Goal: Transaction & Acquisition: Purchase product/service

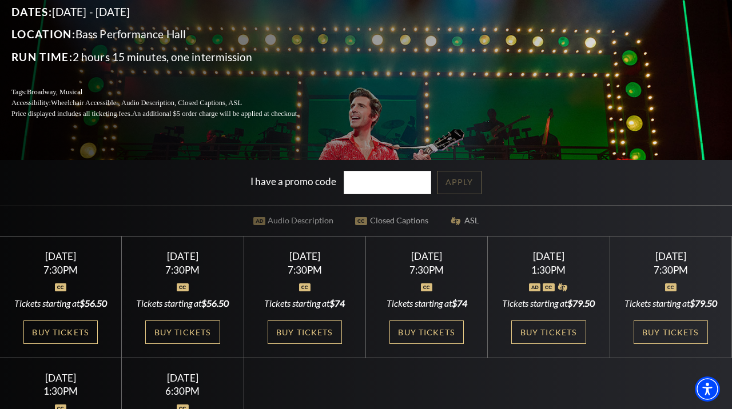
scroll to position [169, 0]
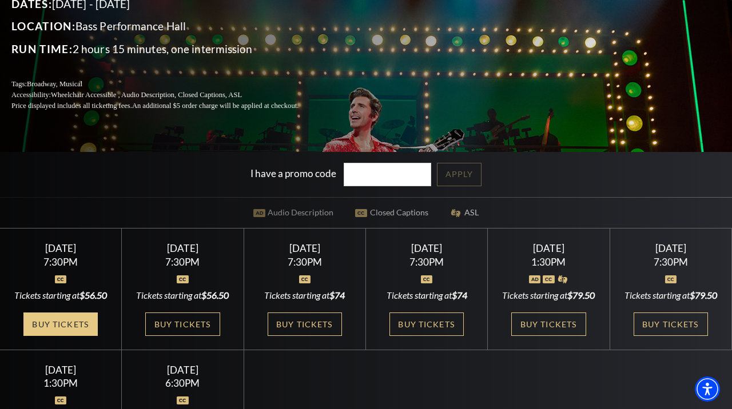
click at [72, 336] on link "Buy Tickets" at bounding box center [60, 324] width 74 height 23
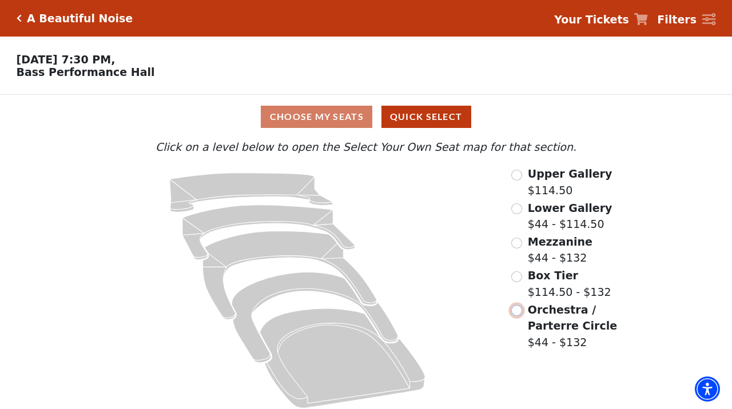
click at [519, 312] on input "Orchestra / Parterre Circle$44 - $132\a" at bounding box center [516, 310] width 11 height 11
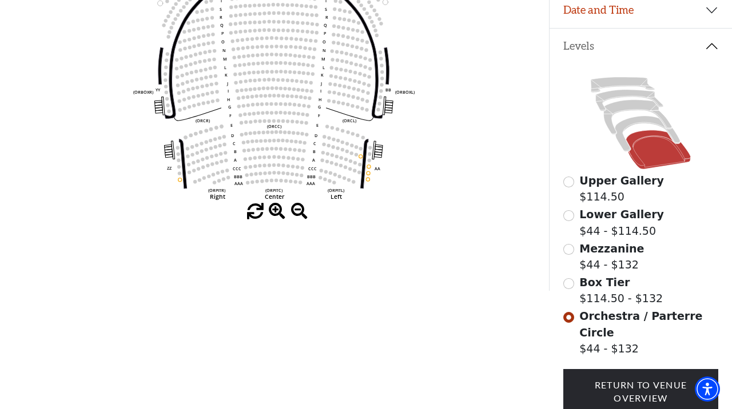
scroll to position [214, 0]
click at [569, 286] on input "Box Tier$114.50 - $132\a" at bounding box center [568, 283] width 11 height 11
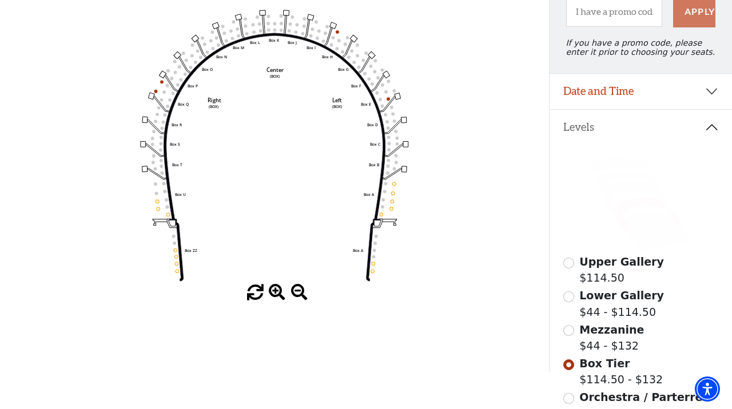
scroll to position [131, 0]
click at [568, 334] on input "Mezzanine$44 - $132\a" at bounding box center [568, 331] width 11 height 11
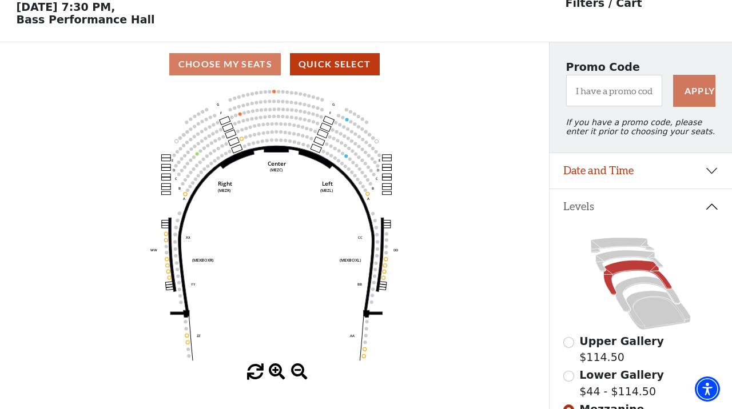
scroll to position [53, 0]
click at [632, 285] on icon at bounding box center [647, 294] width 65 height 35
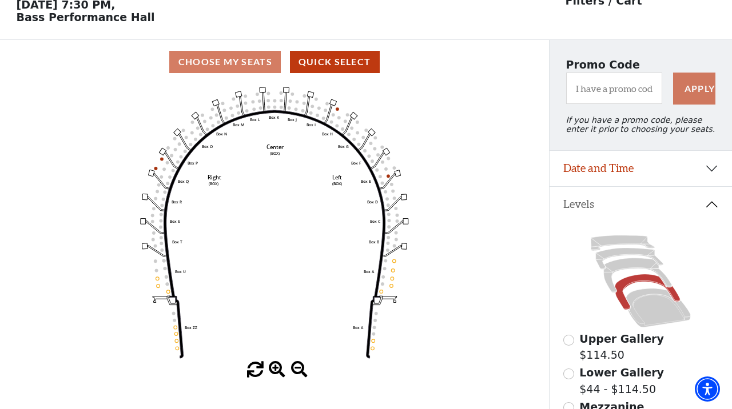
scroll to position [60, 0]
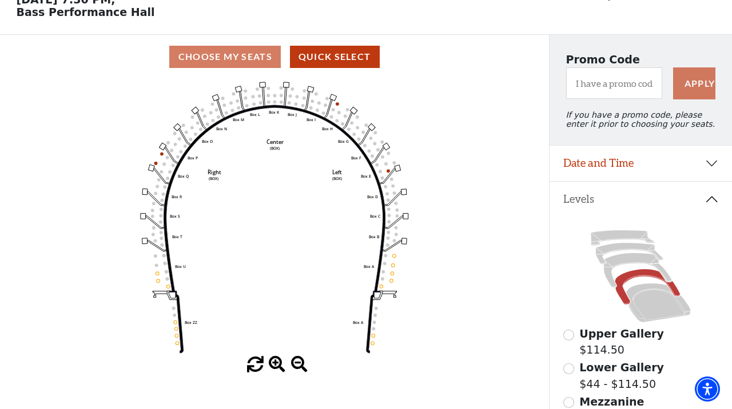
click at [256, 57] on div "Choose My Seats Quick Select" at bounding box center [274, 57] width 549 height 22
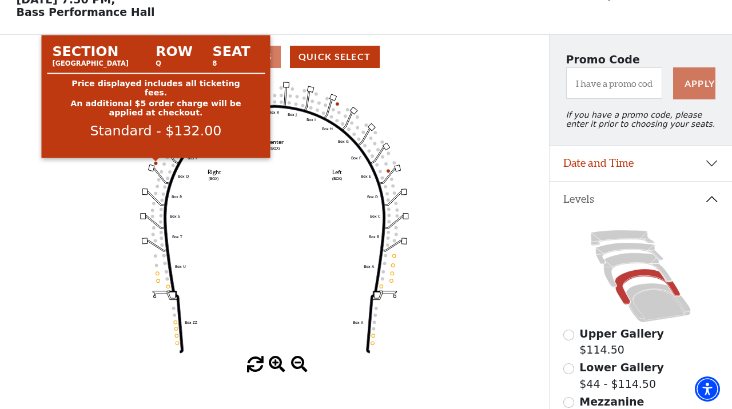
click at [156, 164] on circle at bounding box center [155, 163] width 3 height 3
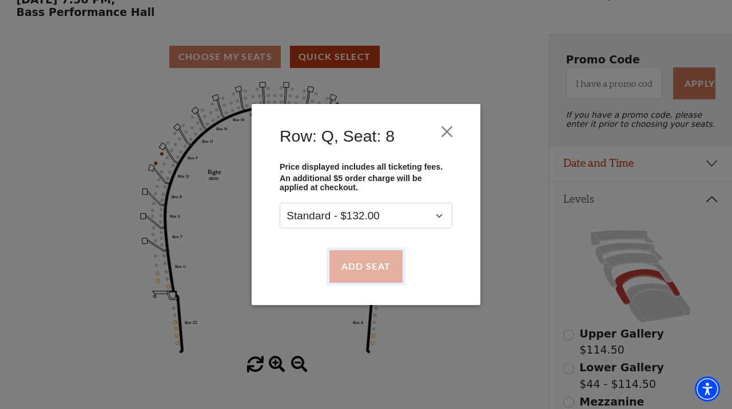
click at [368, 264] on button "Add Seat" at bounding box center [365, 266] width 73 height 32
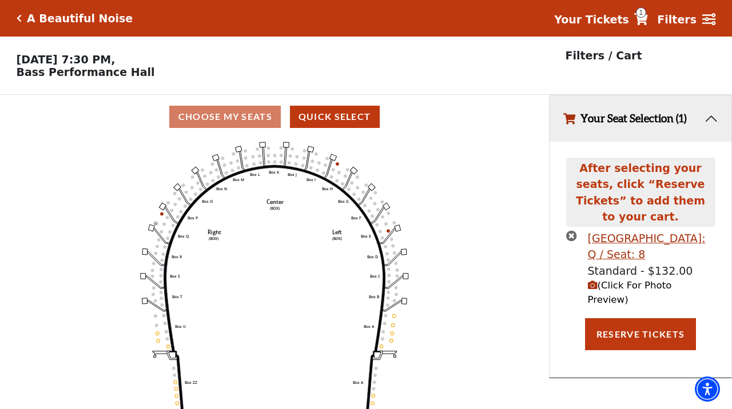
scroll to position [0, 0]
click at [163, 217] on icon "Left (BOX) Right (BOX) Center (BOX) Box ZZ Box U Box T Box S Box R Box Q Box P …" at bounding box center [274, 278] width 494 height 278
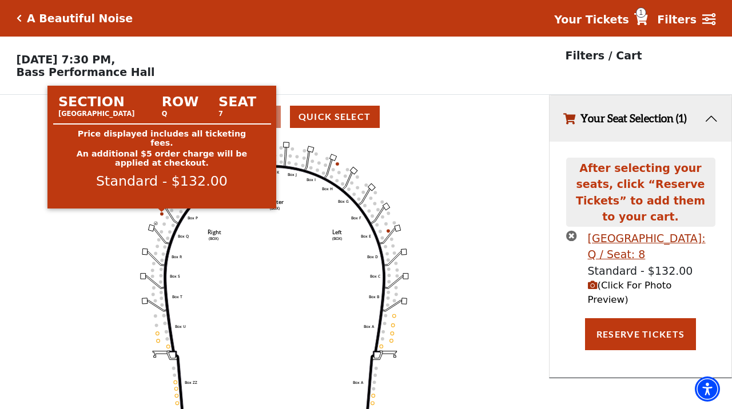
click at [162, 214] on circle at bounding box center [161, 213] width 3 height 3
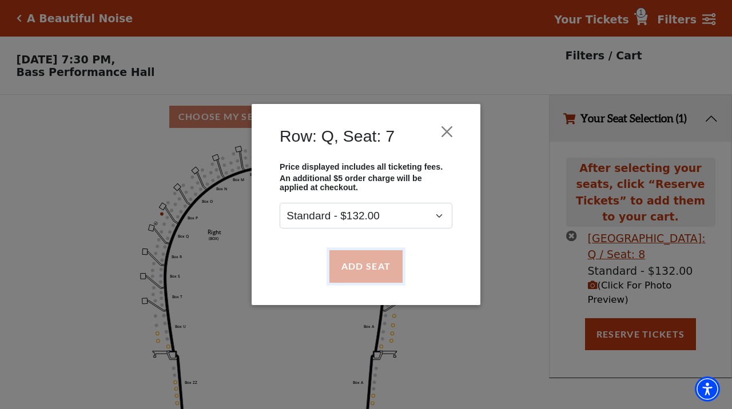
click at [374, 265] on button "Add Seat" at bounding box center [365, 266] width 73 height 32
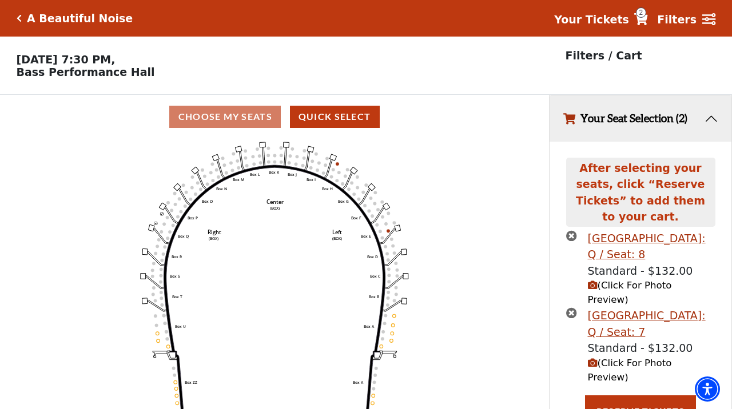
scroll to position [25, 0]
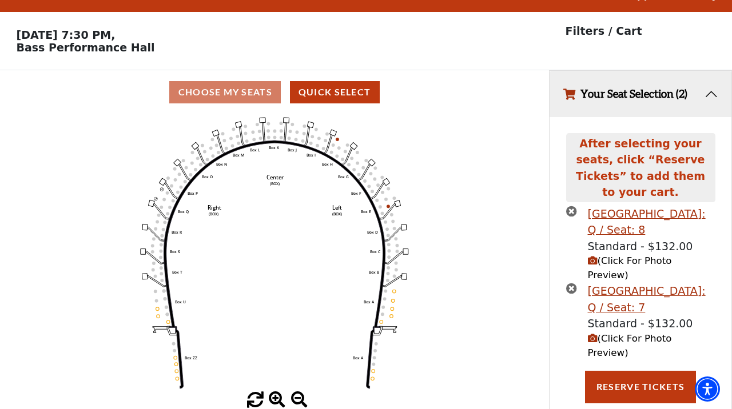
click at [591, 334] on icon "(Click For Photo Preview)" at bounding box center [593, 339] width 10 height 10
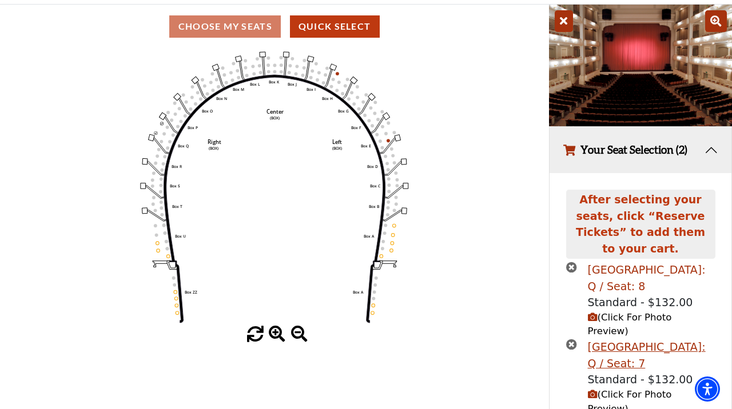
scroll to position [101, 0]
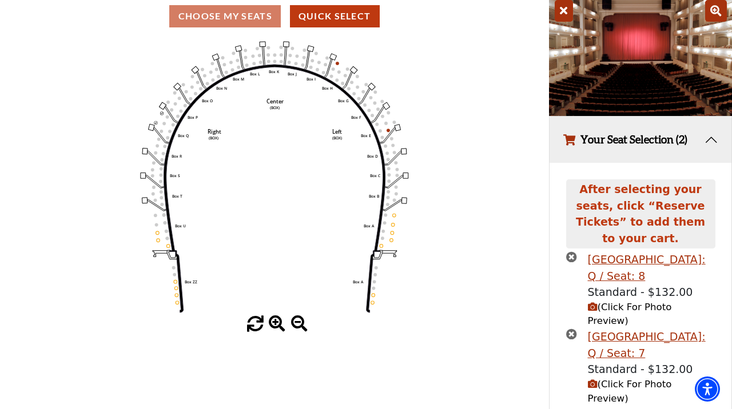
click at [603, 379] on span "(Click For Photo Preview)" at bounding box center [630, 391] width 84 height 25
click at [592, 302] on icon "(Click For Photo Preview)" at bounding box center [593, 307] width 10 height 10
click at [662, 302] on span "(Click For Photo Preview)" at bounding box center [630, 314] width 84 height 25
click at [593, 380] on icon "(Click For Photo Preview)" at bounding box center [593, 385] width 10 height 10
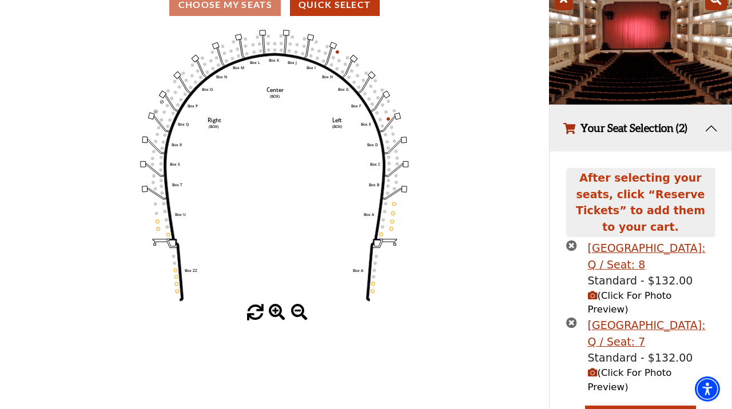
scroll to position [110, 0]
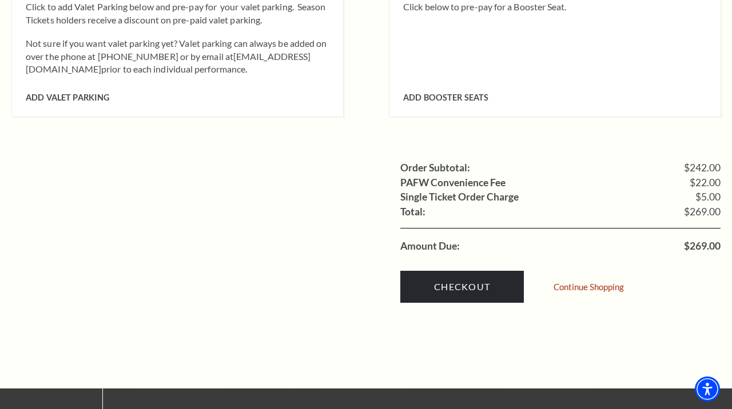
scroll to position [1051, 0]
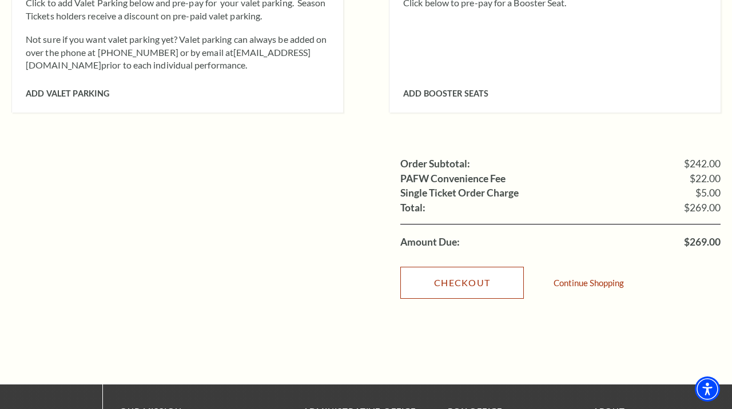
click at [445, 267] on link "Checkout" at bounding box center [461, 283] width 123 height 32
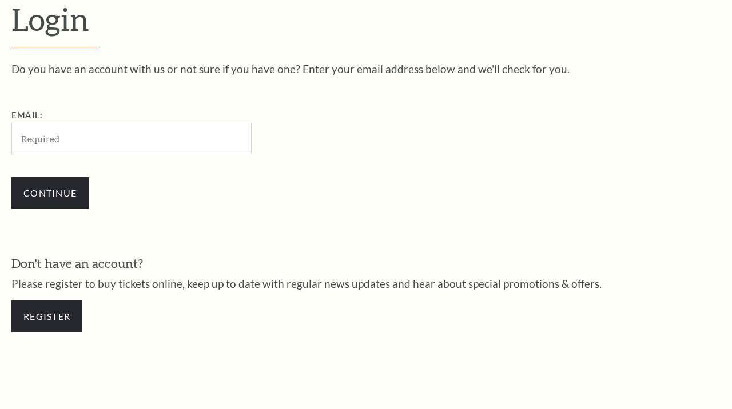
scroll to position [311, 0]
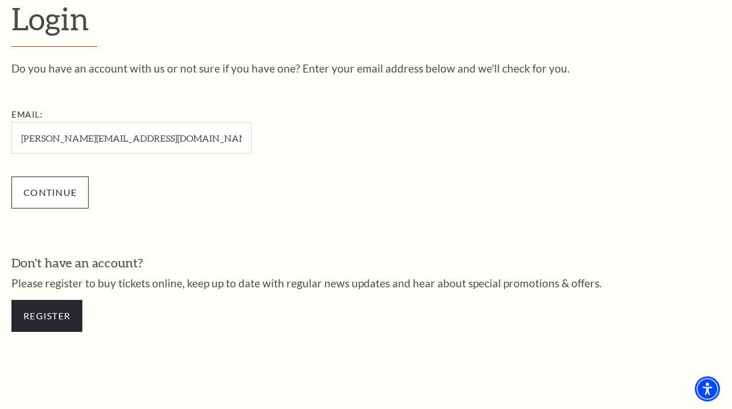
type input "[PERSON_NAME][EMAIL_ADDRESS][DOMAIN_NAME]"
click at [70, 198] on input "Continue" at bounding box center [49, 193] width 77 height 32
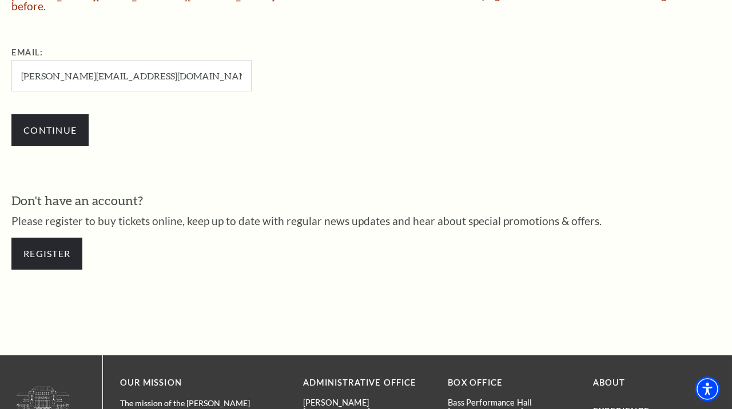
scroll to position [404, 0]
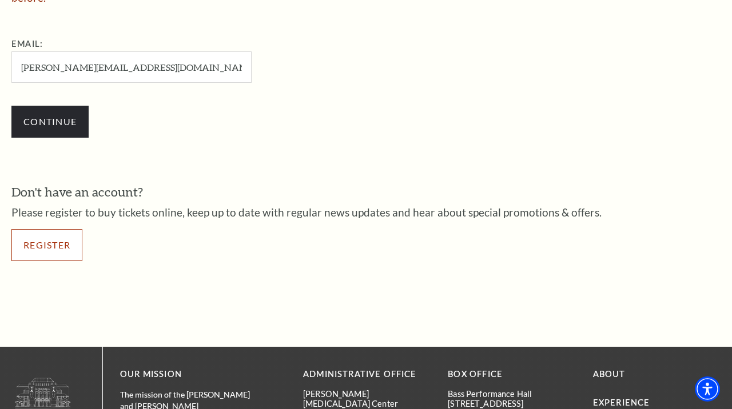
click at [50, 238] on link "Register" at bounding box center [46, 245] width 71 height 32
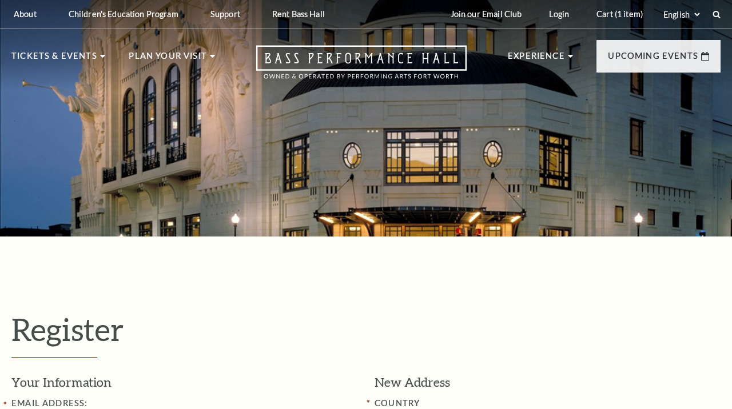
select select "1"
select select "[GEOGRAPHIC_DATA]"
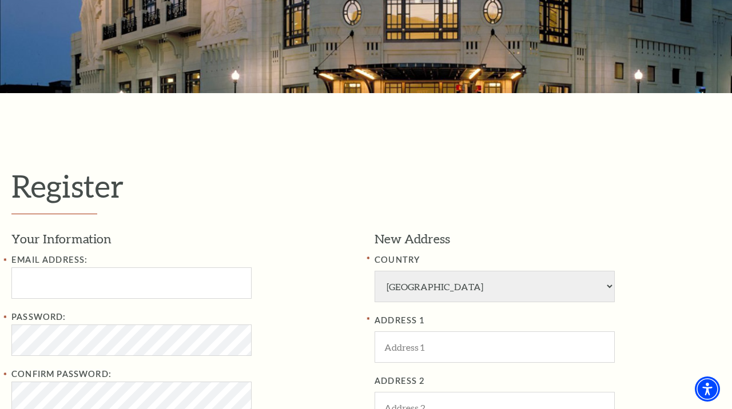
scroll to position [157, 0]
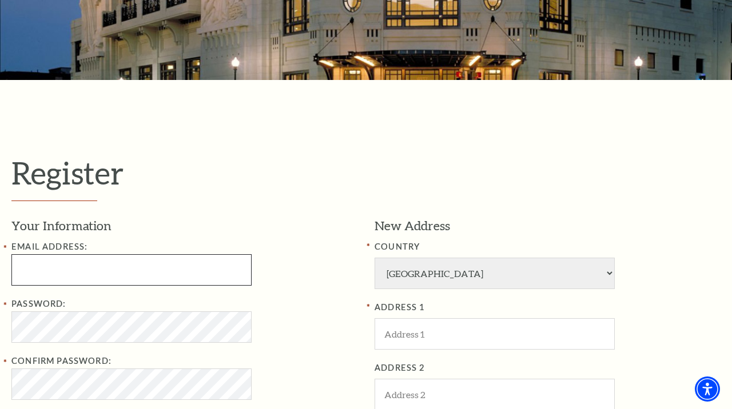
click at [23, 266] on input "Email Address:" at bounding box center [131, 269] width 240 height 31
type input "[PERSON_NAME][EMAIL_ADDRESS][DOMAIN_NAME]"
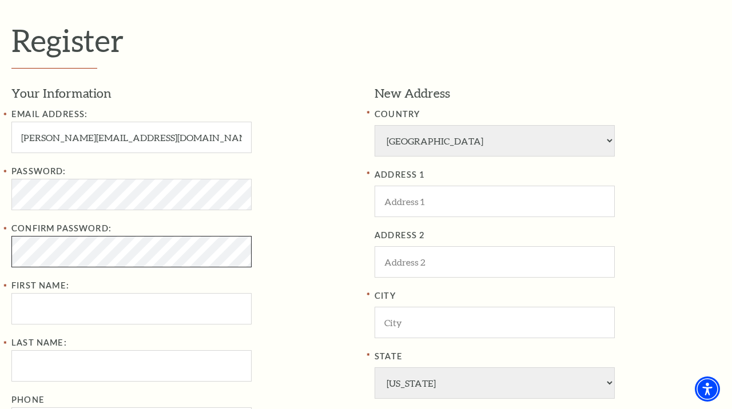
scroll to position [293, 0]
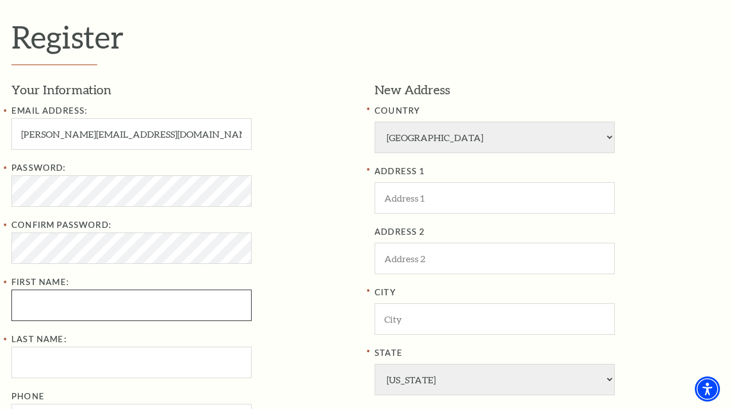
click at [34, 305] on input "First Name:" at bounding box center [131, 305] width 240 height 31
type input "[PERSON_NAME]"
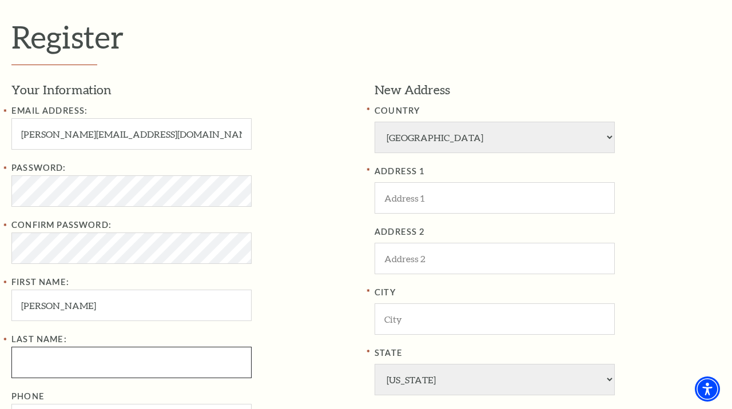
click at [23, 362] on input "Last Name:" at bounding box center [131, 362] width 240 height 31
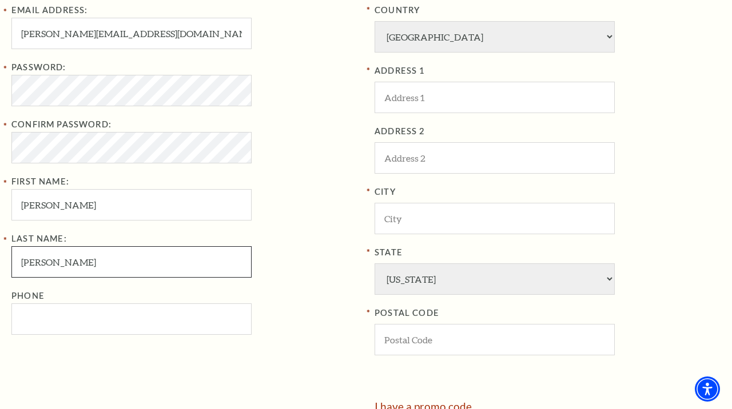
scroll to position [414, 0]
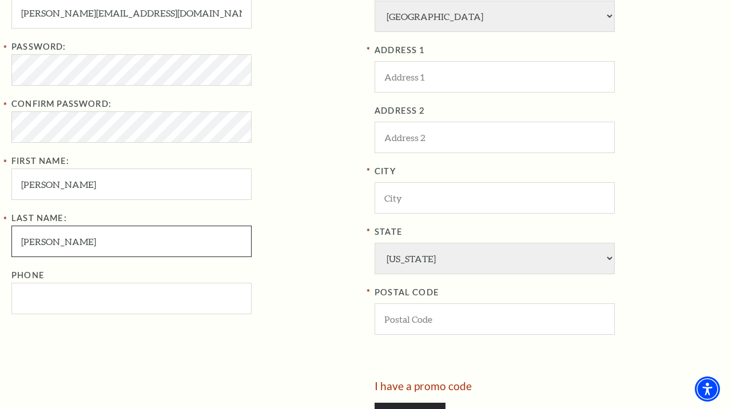
type input "Epperson"
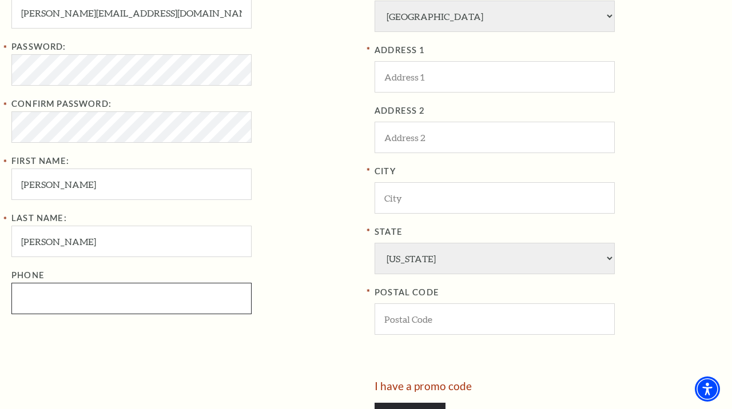
click at [20, 300] on input "Phone" at bounding box center [131, 298] width 240 height 31
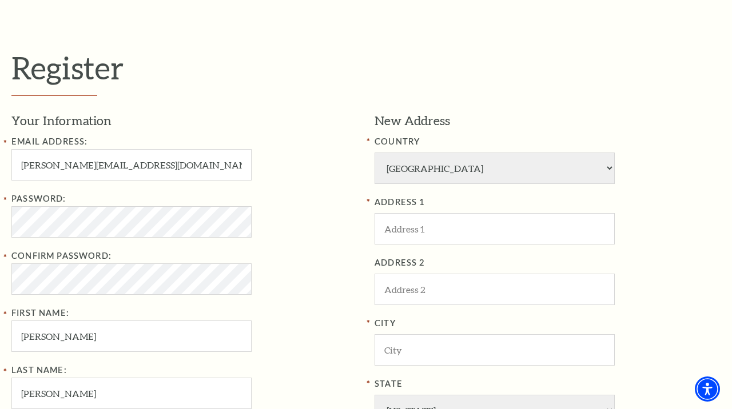
scroll to position [253, 0]
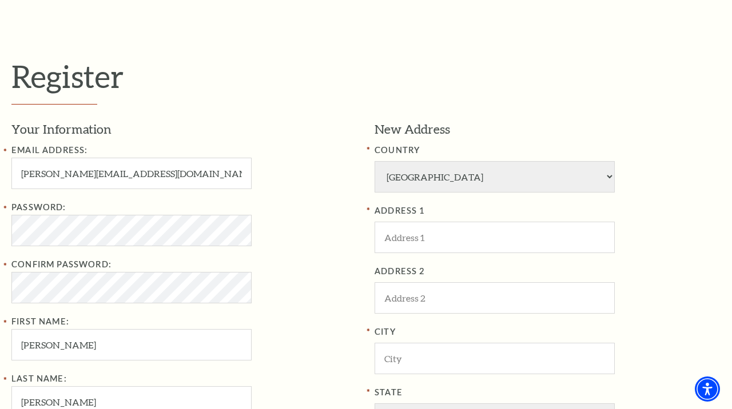
type input "817-723-5984"
click at [382, 232] on input "ADDRESS 1" at bounding box center [494, 237] width 240 height 31
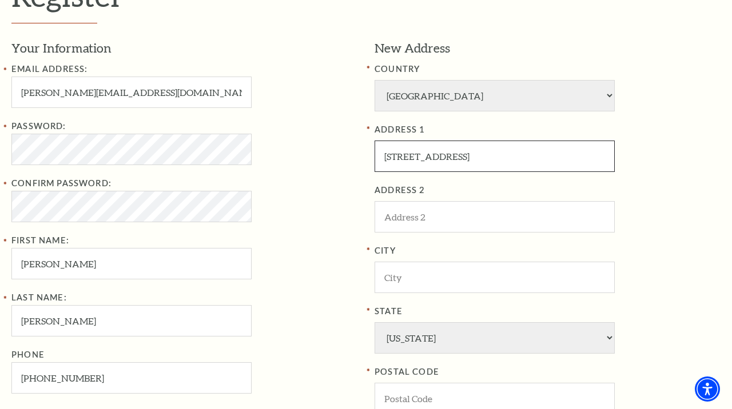
scroll to position [358, 0]
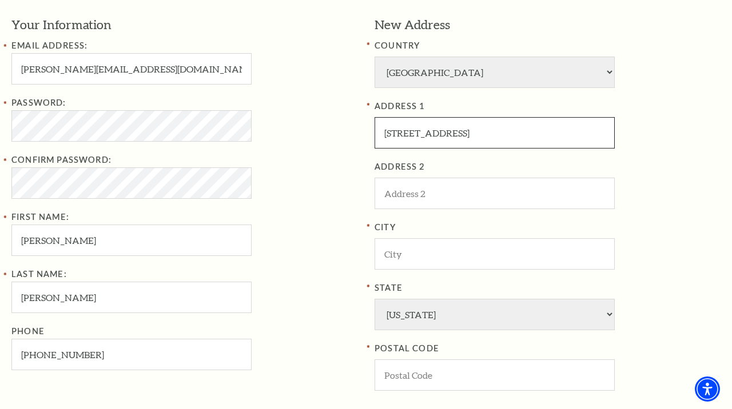
type input "617 San Clemente Drive"
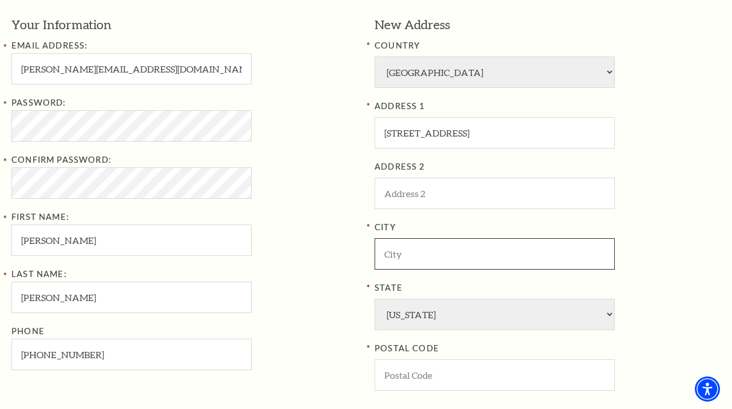
click at [382, 254] on input "City" at bounding box center [494, 253] width 240 height 31
type input "Keller"
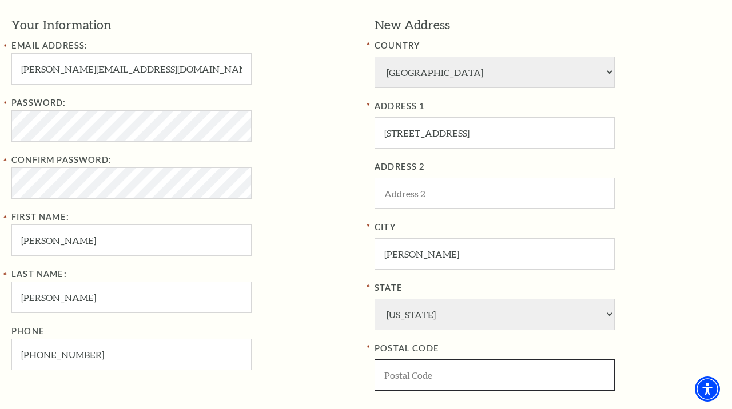
click at [382, 373] on input "POSTAL CODE" at bounding box center [494, 375] width 240 height 31
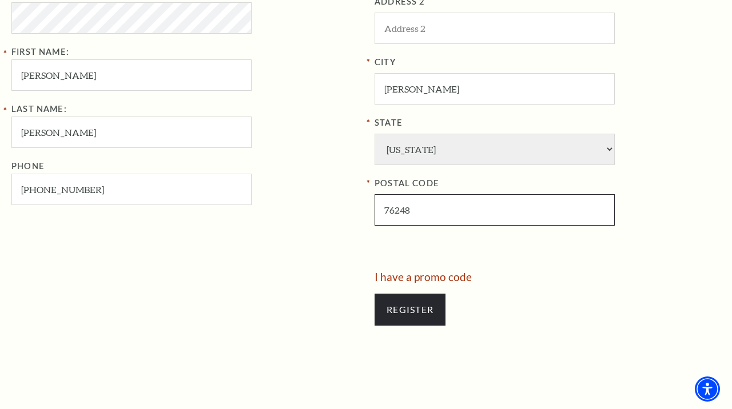
scroll to position [524, 0]
type input "76248"
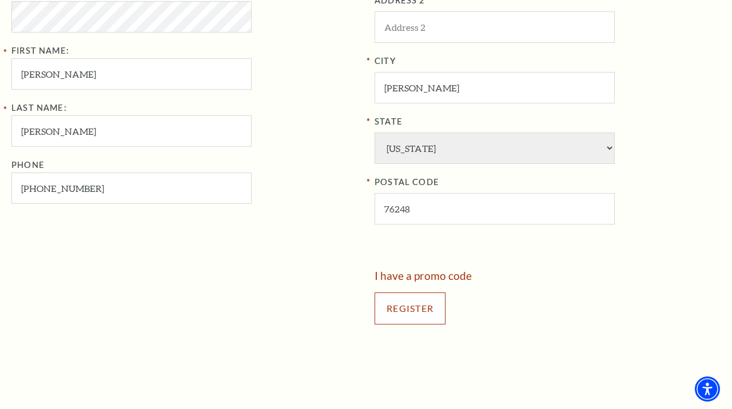
click at [419, 316] on input "Register" at bounding box center [409, 309] width 71 height 32
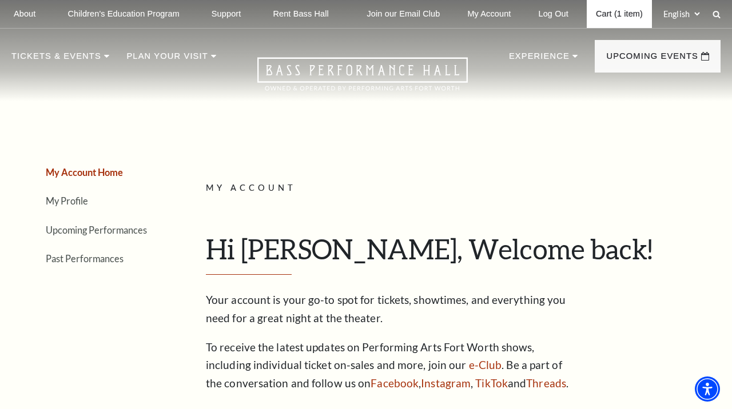
click at [612, 14] on link "Cart (1 item)" at bounding box center [619, 14] width 65 height 28
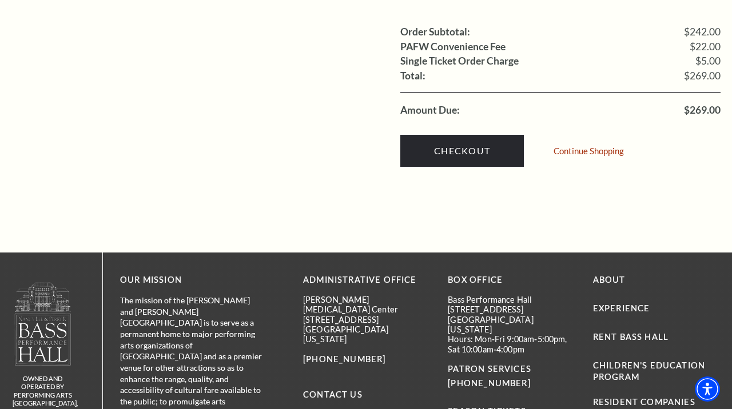
scroll to position [1186, 0]
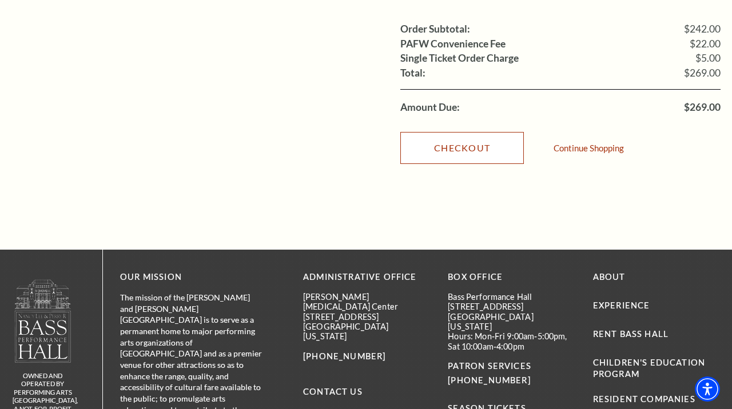
click at [459, 132] on link "Checkout" at bounding box center [461, 148] width 123 height 32
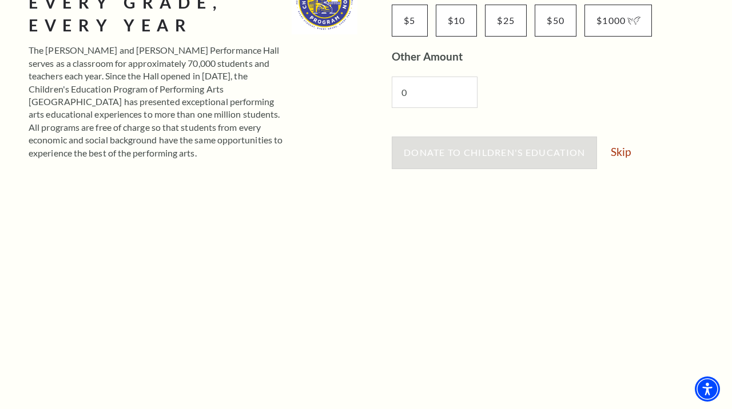
scroll to position [239, 0]
click at [619, 153] on link "Skip" at bounding box center [621, 150] width 20 height 11
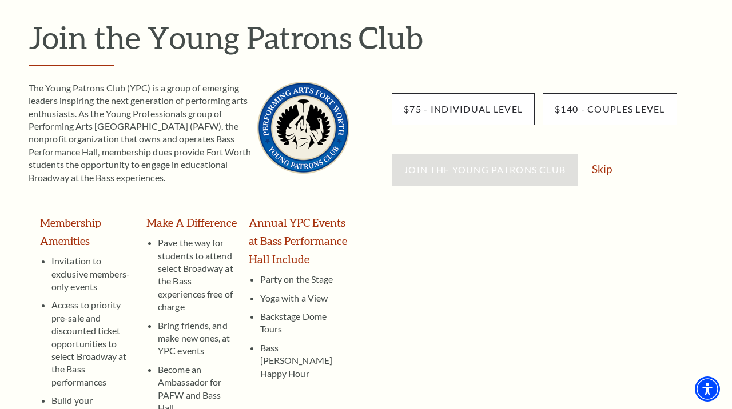
scroll to position [123, 0]
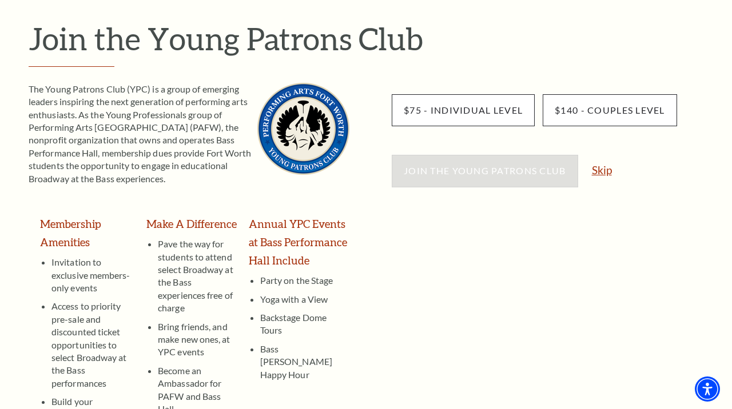
click at [600, 172] on link "Skip" at bounding box center [602, 170] width 20 height 11
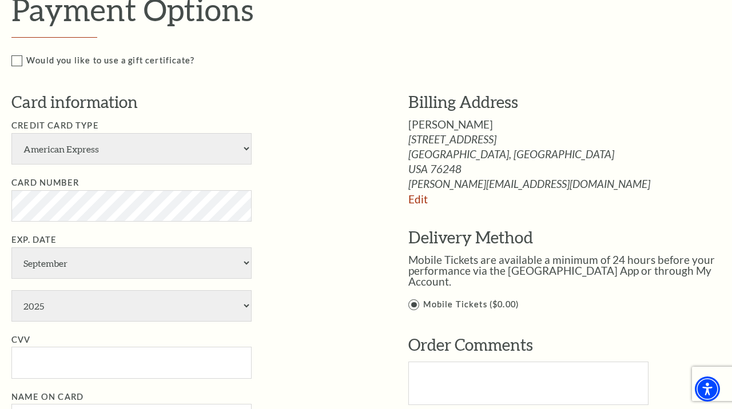
scroll to position [560, 0]
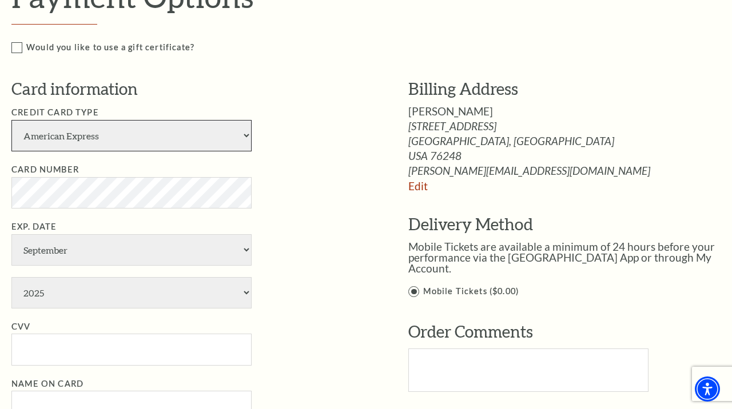
select select "24"
click option "Visa" at bounding box center [0, 0] width 0 height 0
select select "11"
click option "November" at bounding box center [0, 0] width 0 height 0
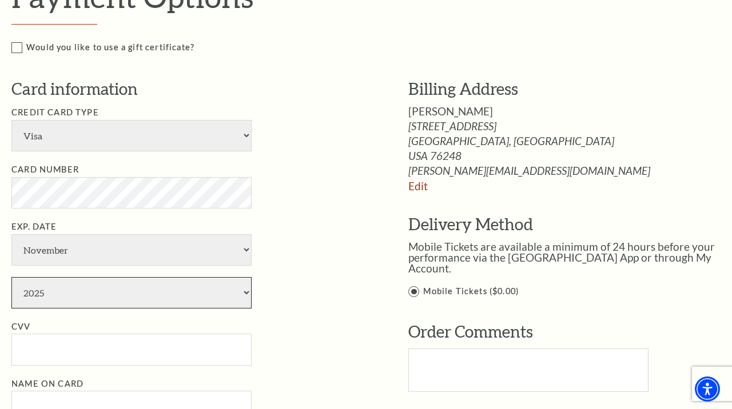
click at [11, 277] on select "2025 2026 2027 2028 2029 2030 2031 2032 2033 2034" at bounding box center [131, 292] width 240 height 31
select select "2027"
click option "2027" at bounding box center [0, 0] width 0 height 0
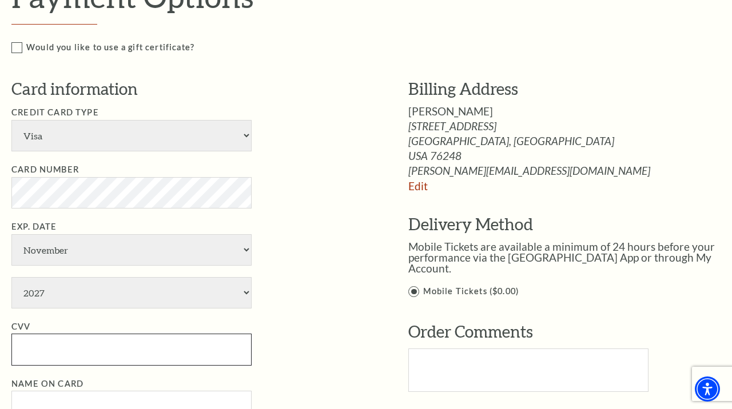
click at [62, 353] on input "CVV" at bounding box center [131, 349] width 240 height 31
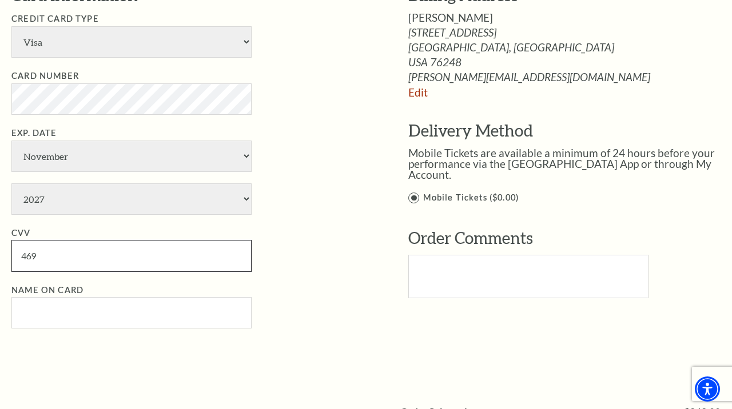
scroll to position [655, 0]
type input "469"
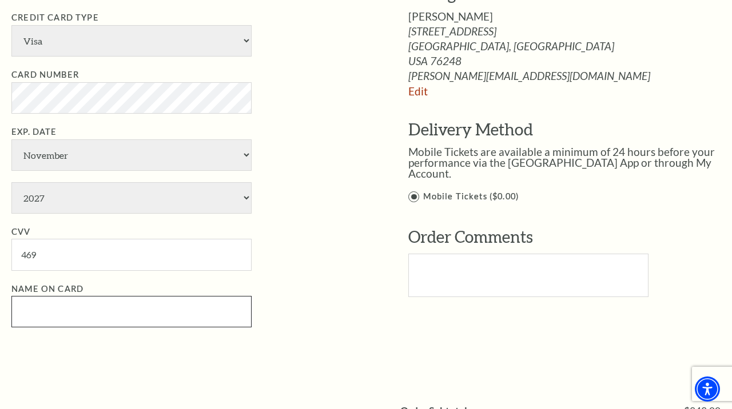
click at [21, 310] on input "Name on Card" at bounding box center [131, 311] width 240 height 31
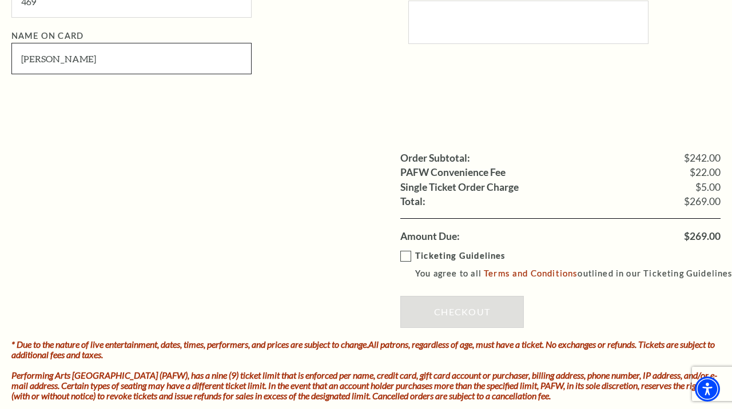
scroll to position [908, 0]
type input "Carla F Epperson"
click at [407, 256] on label "Ticketing Guidelines You agree to all Terms and Conditions outlined in our Tick…" at bounding box center [568, 265] width 337 height 31
click at [0, 0] on input "Ticketing Guidelines You agree to all Terms and Conditions outlined in our Tick…" at bounding box center [0, 0] width 0 height 0
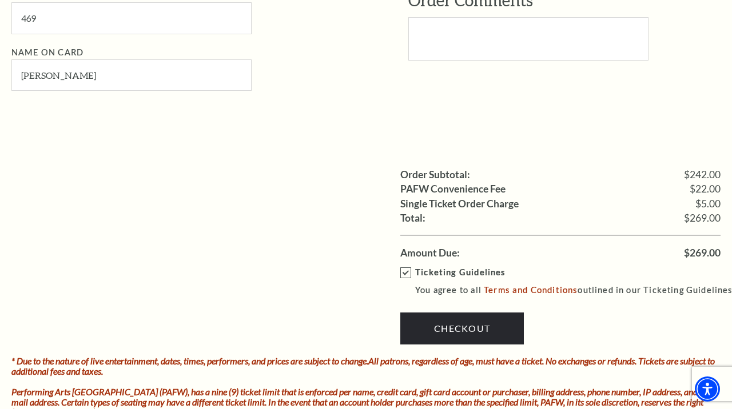
scroll to position [898, 0]
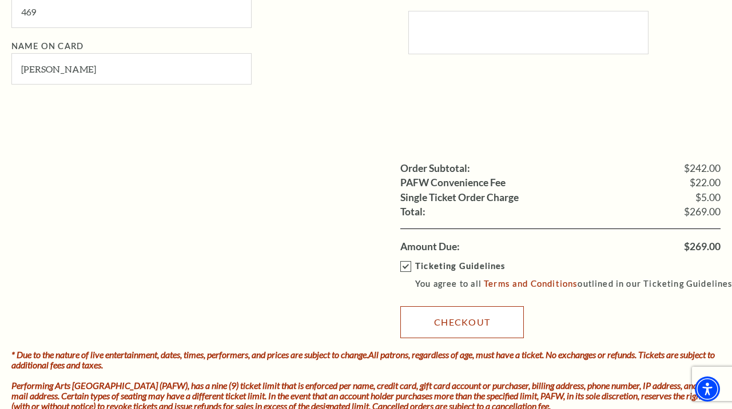
click at [460, 321] on link "Checkout" at bounding box center [461, 322] width 123 height 32
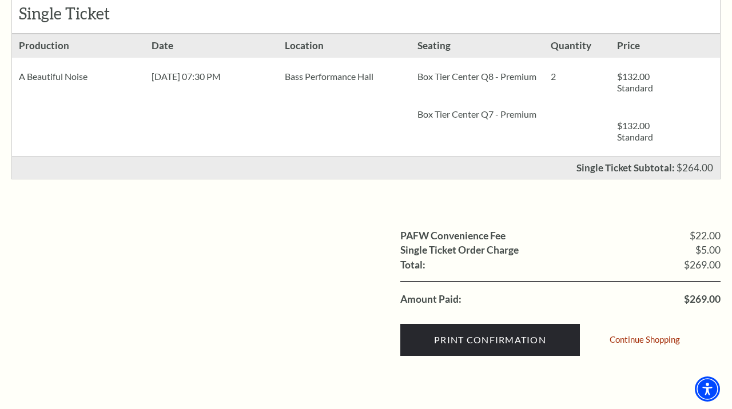
scroll to position [256, 0]
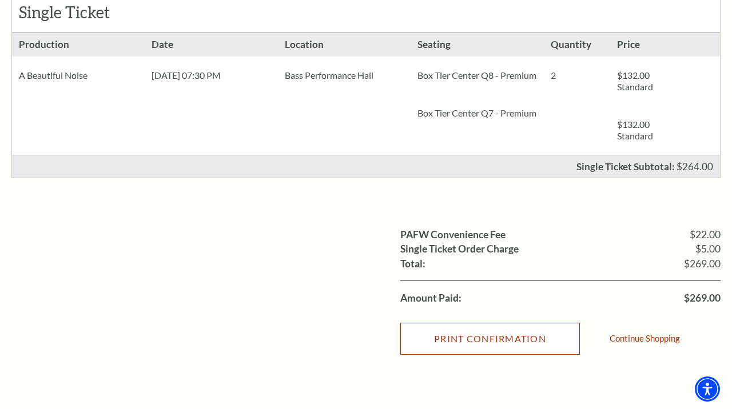
click at [496, 339] on input "Print Confirmation" at bounding box center [490, 339] width 180 height 32
click at [506, 338] on input "Print Confirmation" at bounding box center [490, 339] width 180 height 32
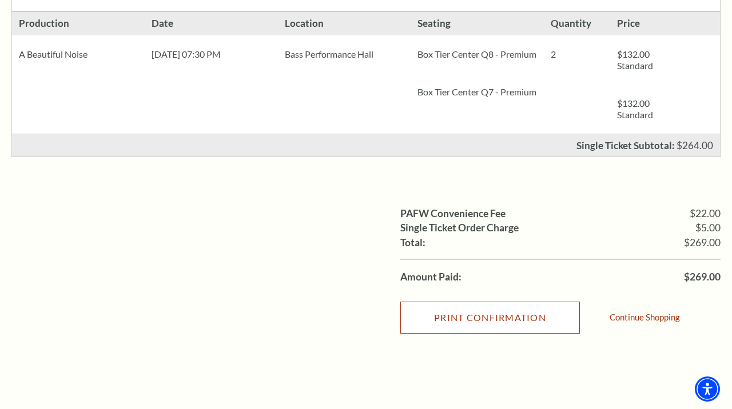
scroll to position [278, 0]
click at [485, 320] on input "Print Confirmation" at bounding box center [490, 317] width 180 height 32
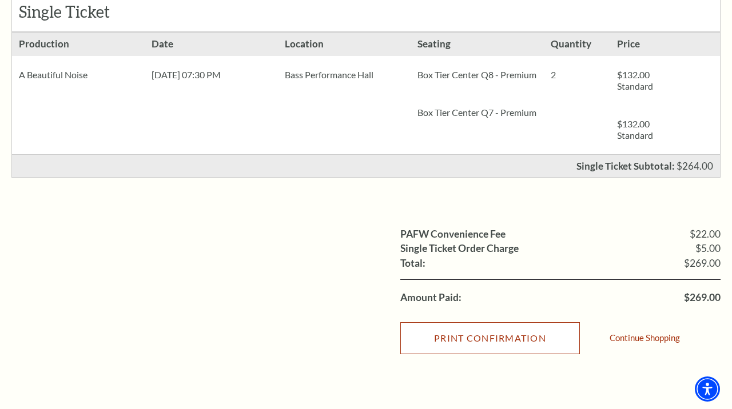
scroll to position [253, 0]
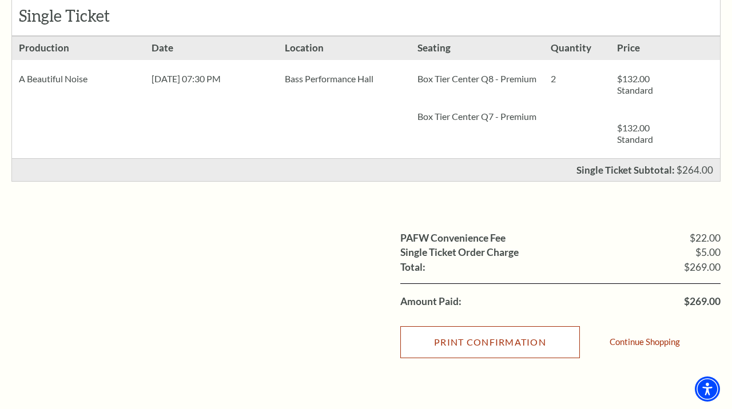
click at [507, 345] on input "Print Confirmation" at bounding box center [490, 342] width 180 height 32
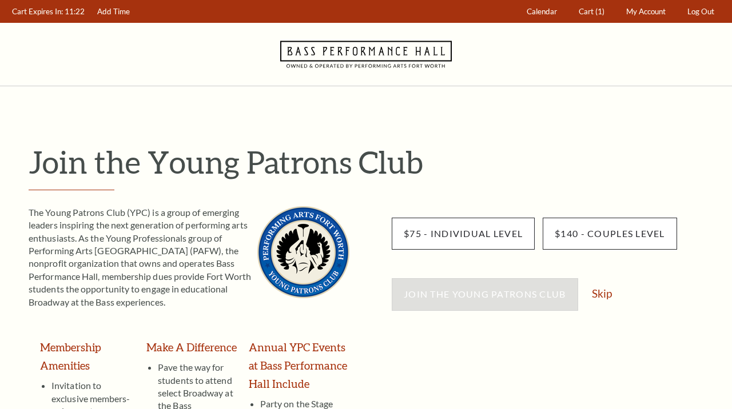
scroll to position [123, 0]
